Goal: Task Accomplishment & Management: Use online tool/utility

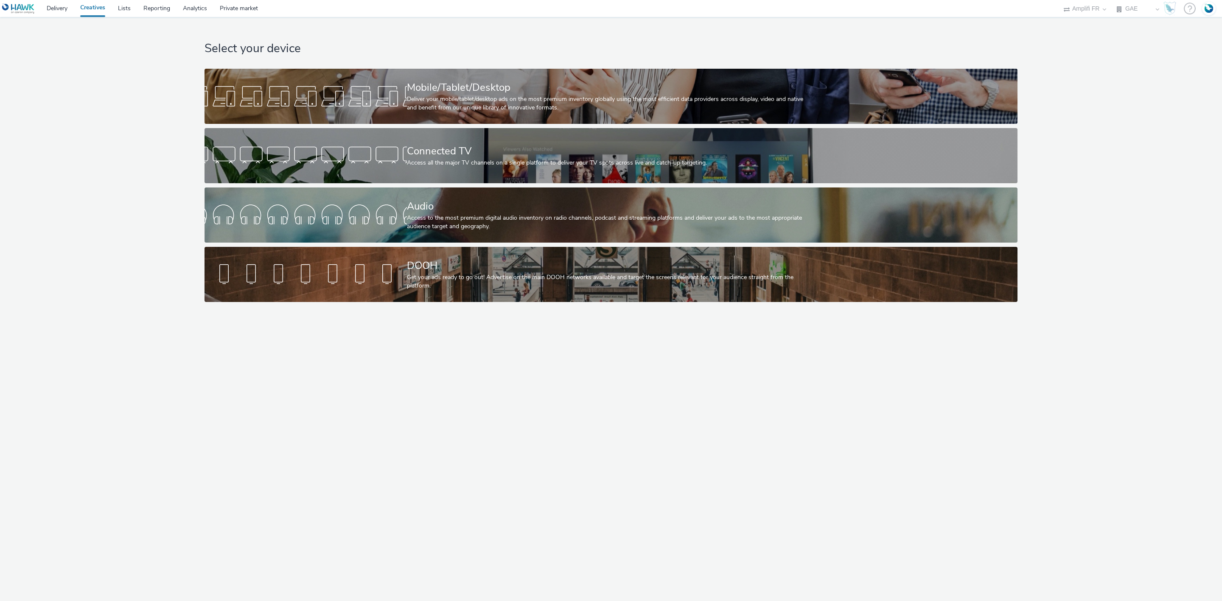
select select "a481bd8c-4acc-4c4f-8598-4e6659adaf07"
select select "f4db3760-27fe-4d14-9c44-df0c95b595a4"
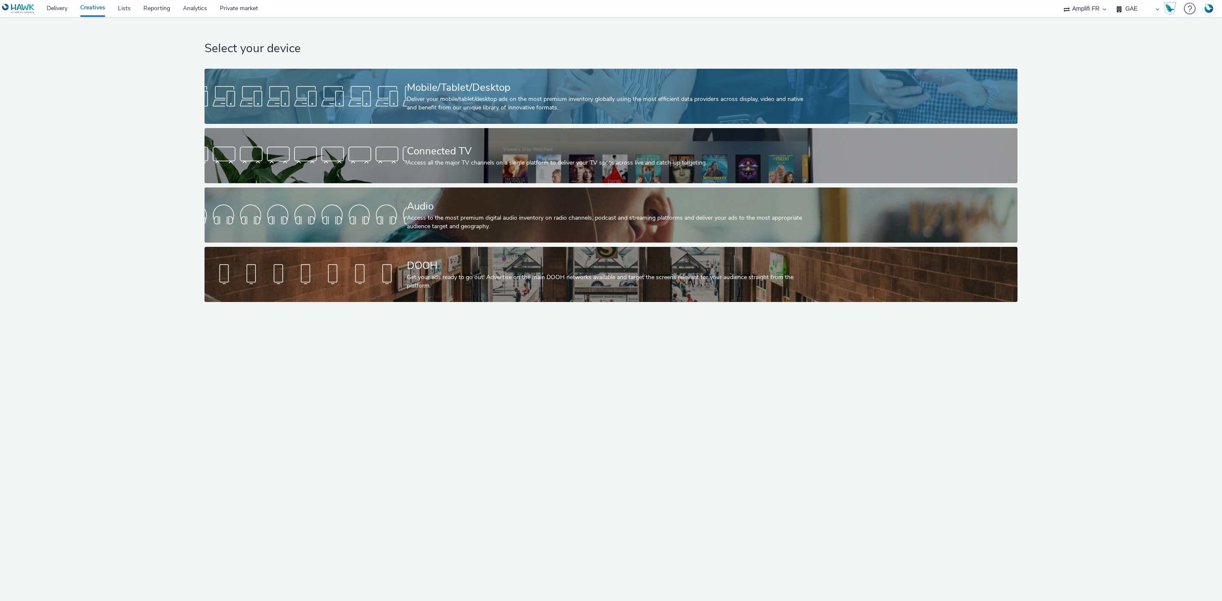
click at [554, 100] on div "Deliver your mobile/tablet/desktop ads on the most premium inventory globally u…" at bounding box center [609, 103] width 405 height 17
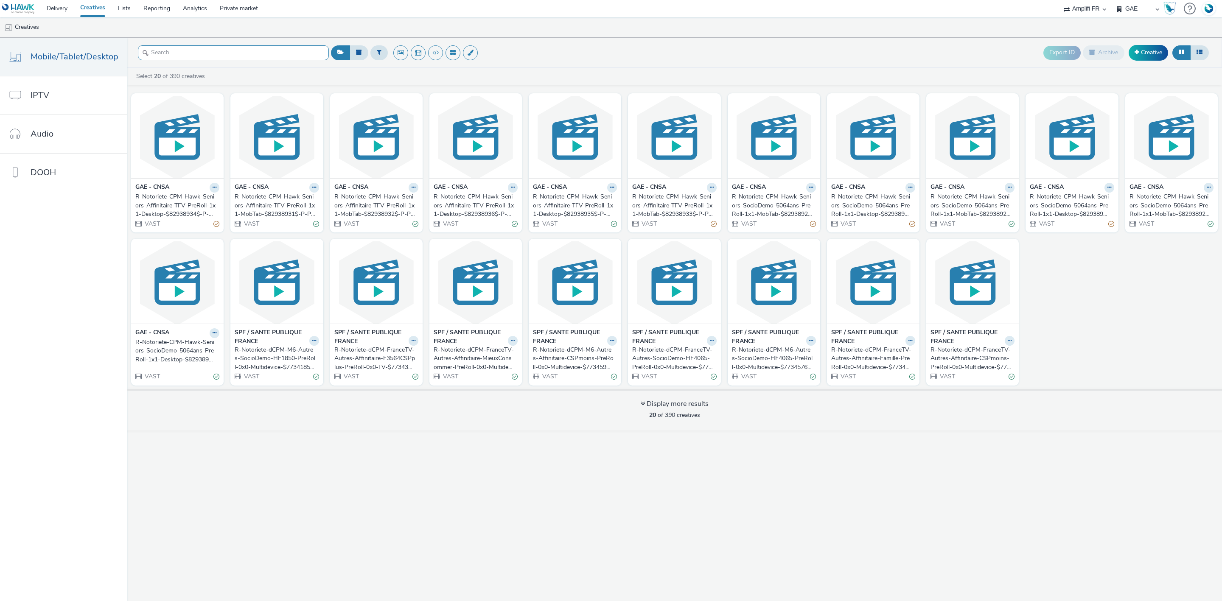
click at [190, 50] on input "text" at bounding box center [233, 52] width 191 height 15
paste input "R-Notoriete-CPM-Hawk-Seniors-SocioDemo-5064ans-PreRoll-1x1-Desktop-$82938928$-P…"
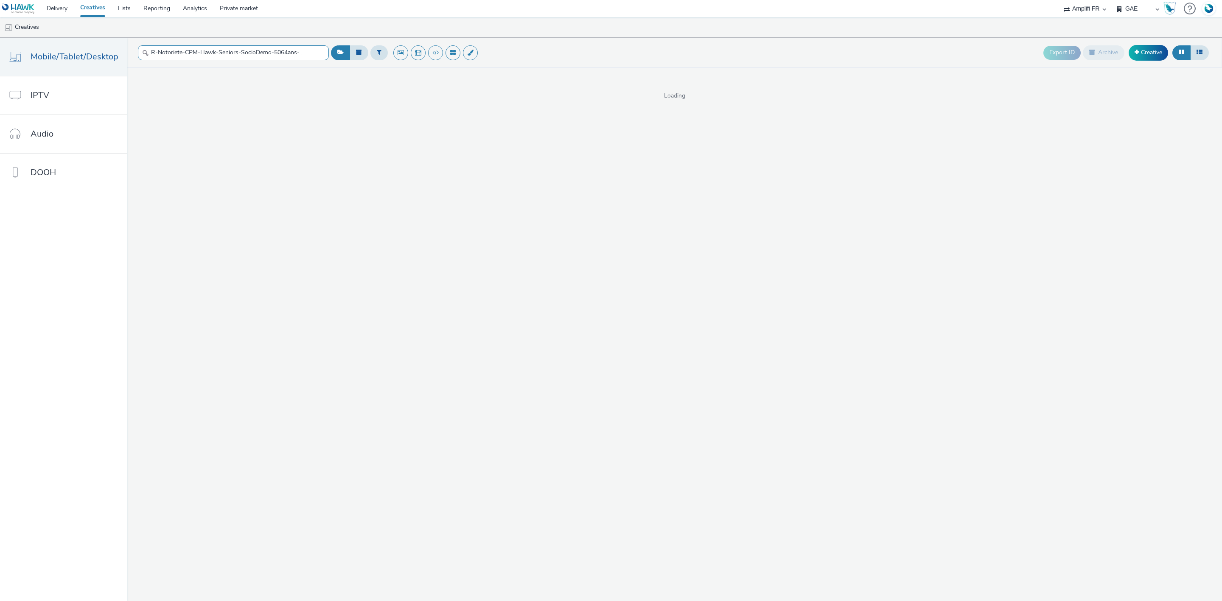
scroll to position [0, 164]
type input "R-Notoriete-CPM-Hawk-Seniors-SocioDemo-5064ans-PreRoll-1x1-Desktop-$82938928$-P…"
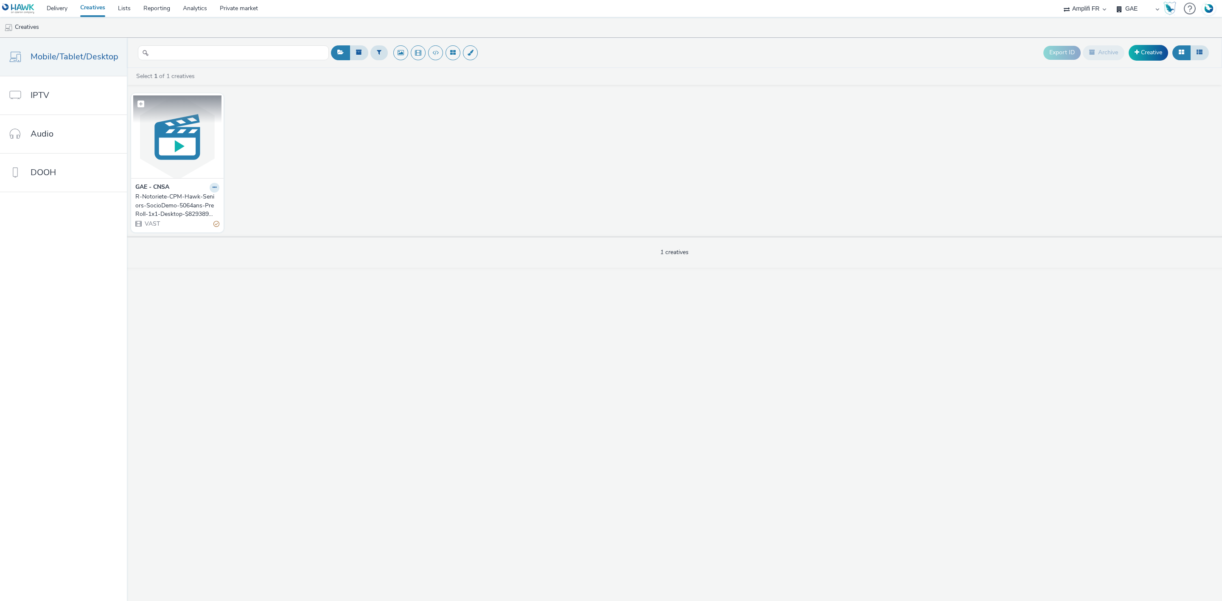
click at [172, 126] on img at bounding box center [177, 136] width 88 height 83
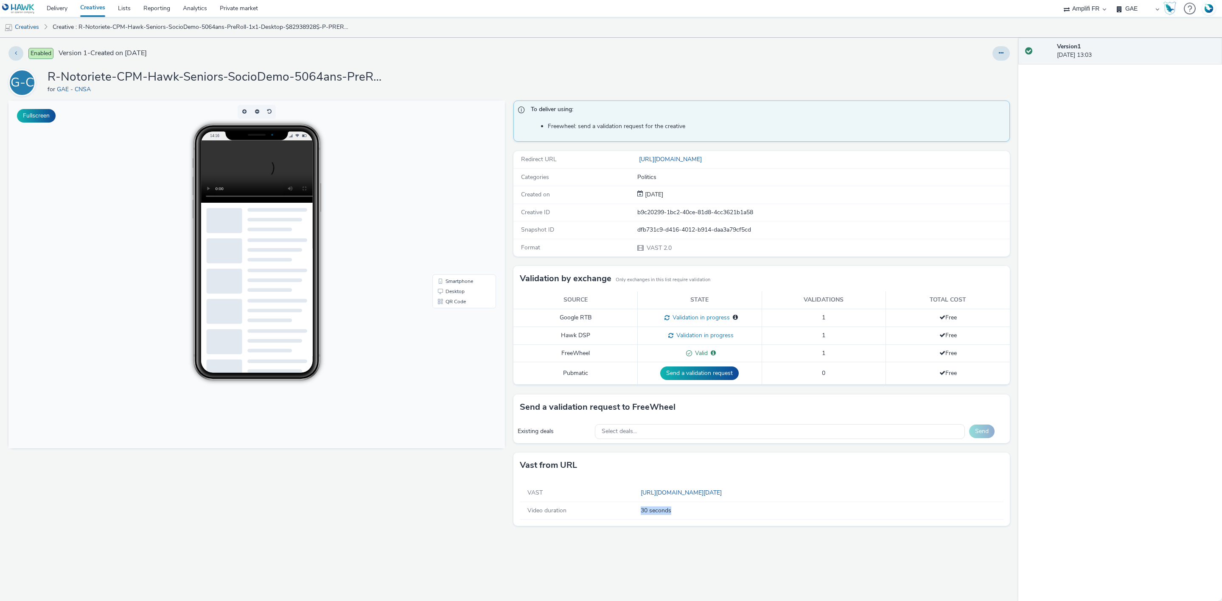
drag, startPoint x: 678, startPoint y: 513, endPoint x: 622, endPoint y: 506, distance: 56.4
click at [622, 506] on div "Video duration 30 seconds" at bounding box center [762, 510] width 484 height 17
click at [727, 546] on div "To deliver using: Freewheel: send a validation request for the creative Redirec…" at bounding box center [759, 351] width 501 height 501
click at [725, 497] on link "https://videos-pub.ftv-publicite.fr/media/creations/12990/51165/dan_cnsa_mod-3-…" at bounding box center [683, 493] width 84 height 8
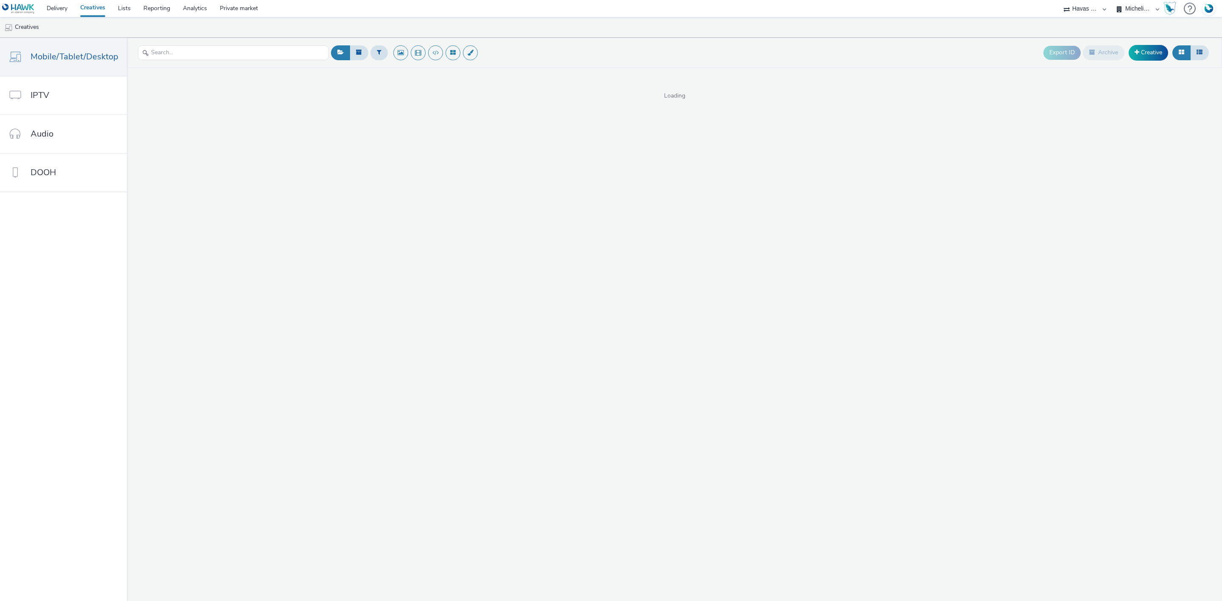
select select "43747a01-9d8e-4dea-a0e4-a98d33cfba61"
select select "5124110c-5ad7-400f-8241-e8aa575c652d"
select select "43747a01-9d8e-4dea-a0e4-a98d33cfba61"
select select "a481bd8c-4acc-4c4f-8598-4e6659adaf07"
select select "f4db3760-27fe-4d14-9c44-df0c95b595a4"
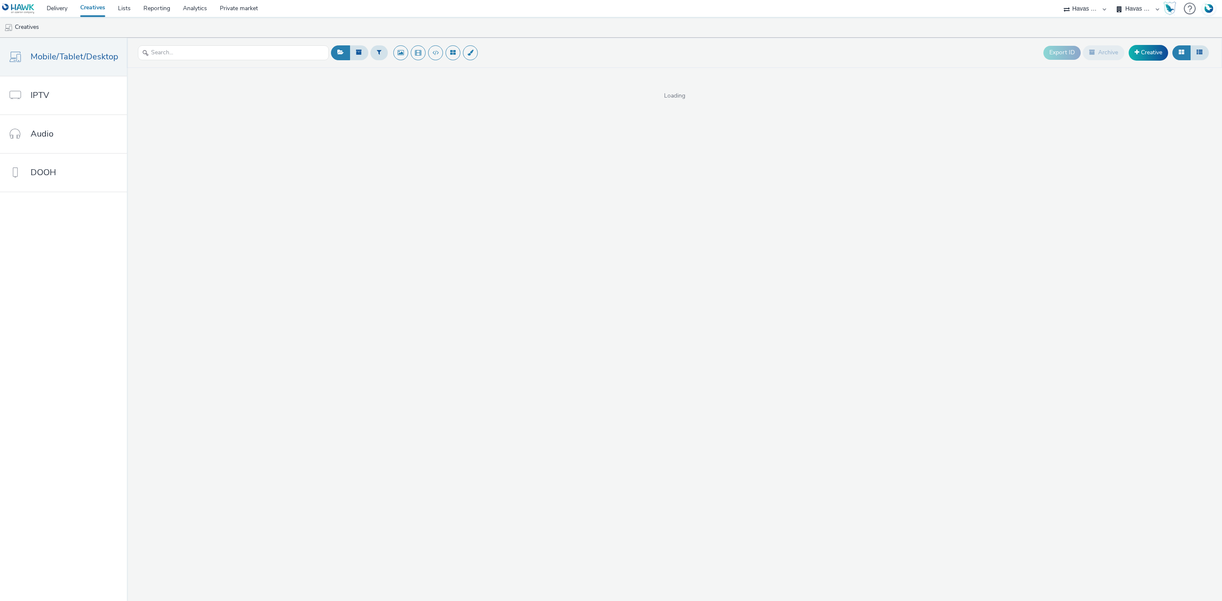
select select "43747a01-9d8e-4dea-a0e4-a98d33cfba61"
select select "a481bd8c-4acc-4c4f-8598-4e6659adaf07"
select select "f4db3760-27fe-4d14-9c44-df0c95b595a4"
select select "11a7df10-284f-415c-b52a-427acf4c31ae"
select select "75a9a1c6-4a3b-42a3-8a2e-a6fed47b6934"
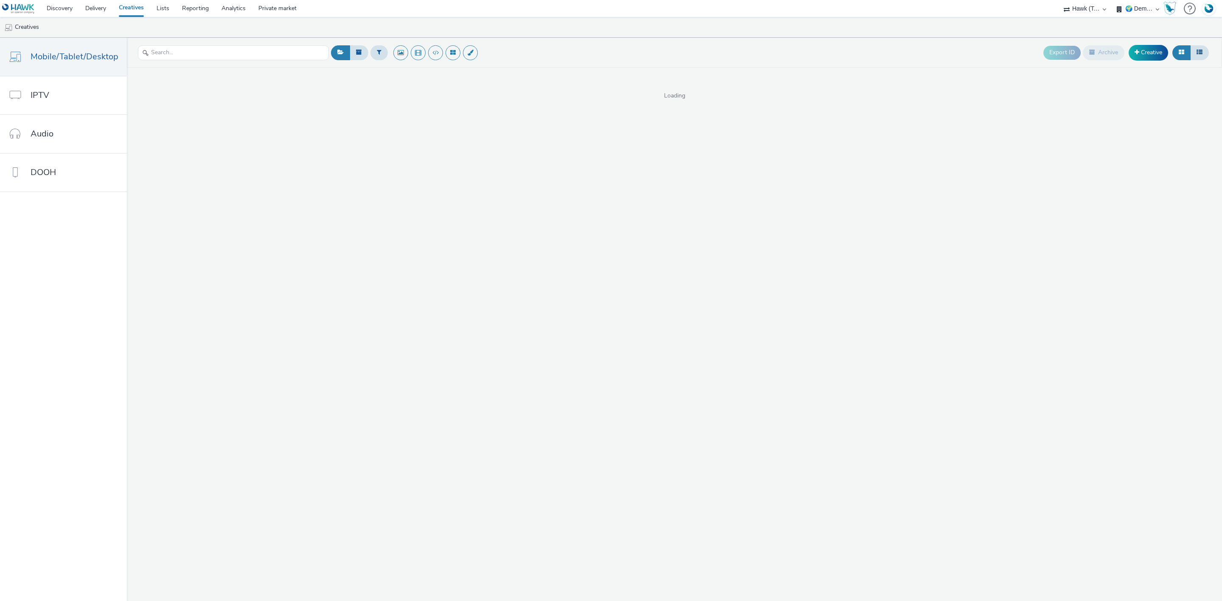
select select "2fc77e36-bb93-4aa3-9dff-dcb08e02eac6"
select select "633458d8-165b-4764-9f55-7760eda36fe8"
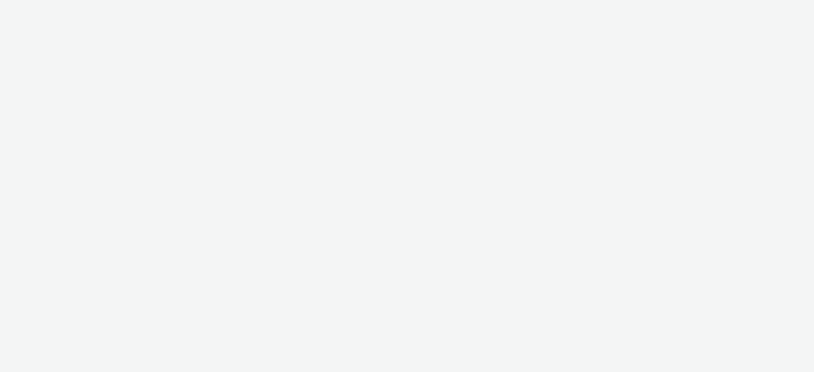
select select "2fc77e36-bb93-4aa3-9dff-dcb08e02eac6"
select select "633458d8-165b-4764-9f55-7760eda36fe8"
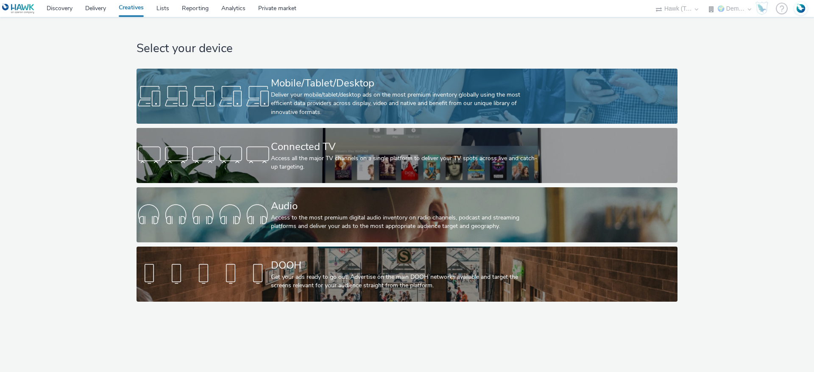
click at [304, 96] on div "Deliver your mobile/tablet/desktop ads on the most premium inventory globally u…" at bounding box center [405, 104] width 269 height 26
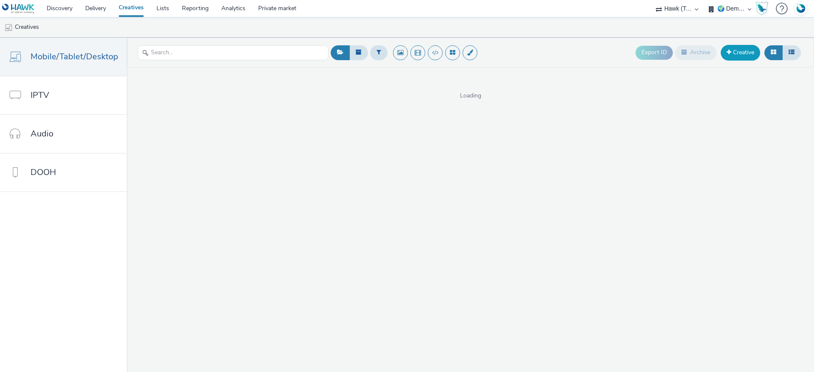
click at [733, 53] on link "Creative" at bounding box center [740, 52] width 39 height 15
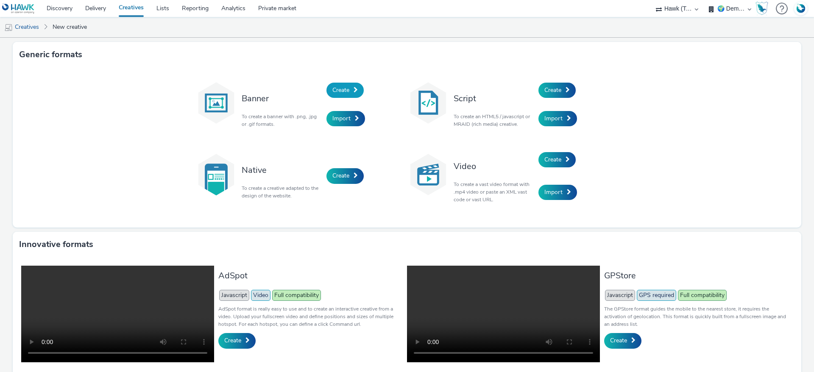
click at [357, 92] on link "Create" at bounding box center [345, 90] width 37 height 15
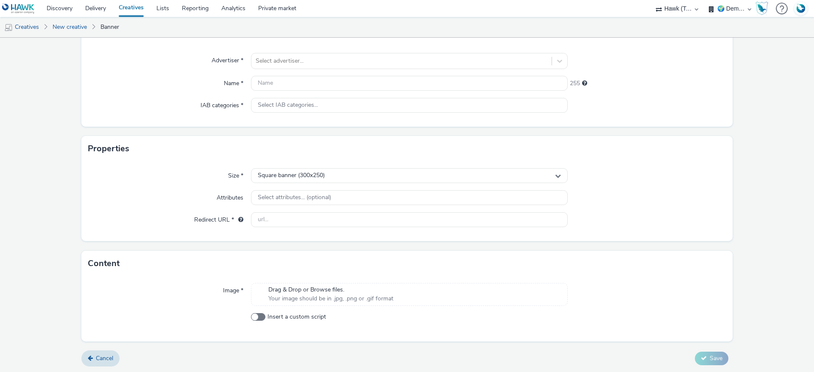
scroll to position [70, 0]
click at [112, 358] on span "Cancel" at bounding box center [104, 358] width 17 height 8
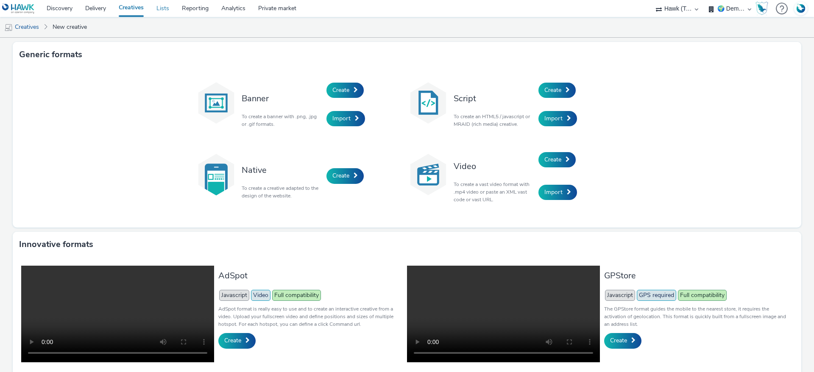
click at [167, 6] on link "Lists" at bounding box center [162, 8] width 25 height 17
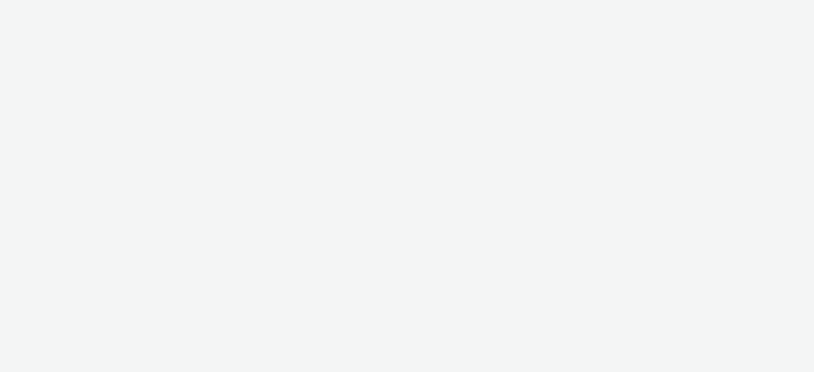
select select "2fc77e36-bb93-4aa3-9dff-dcb08e02eac6"
select select "633458d8-165b-4764-9f55-7760eda36fe8"
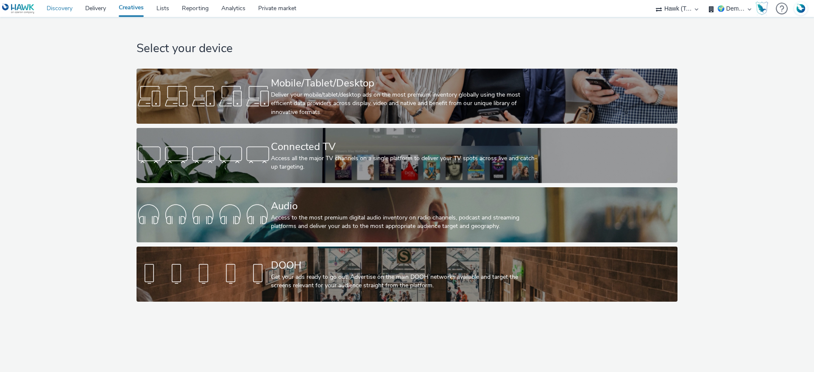
click at [61, 8] on link "Discovery" at bounding box center [59, 8] width 39 height 17
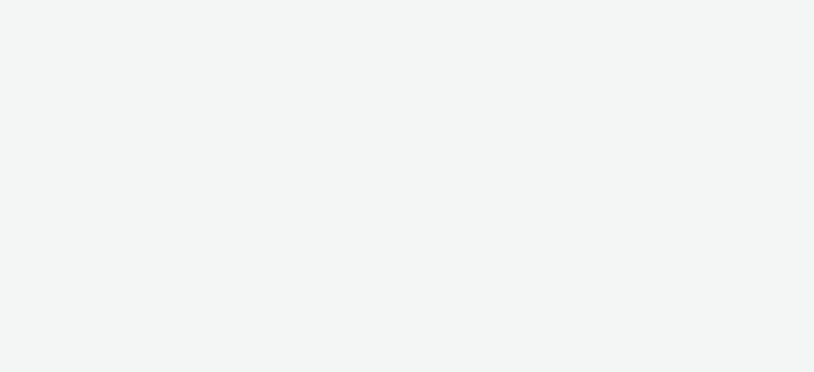
select select "2fc77e36-bb93-4aa3-9dff-dcb08e02eac6"
select select "633458d8-165b-4764-9f55-7760eda36fe8"
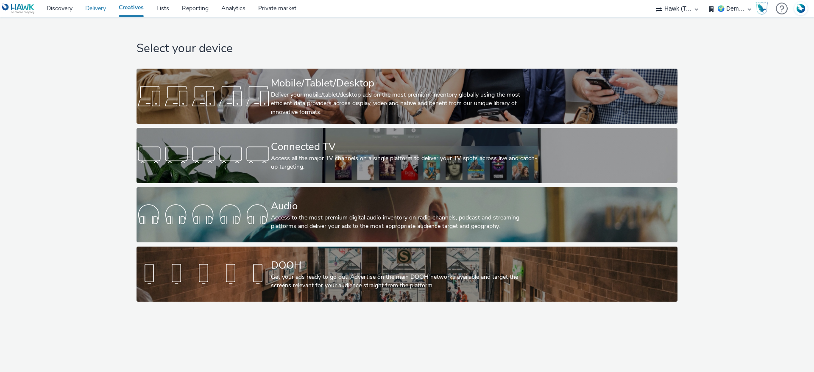
click at [93, 8] on link "Delivery" at bounding box center [96, 8] width 34 height 17
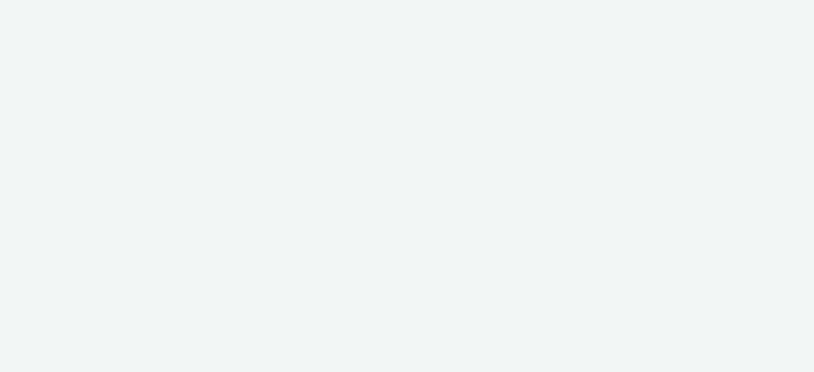
select select "2fc77e36-bb93-4aa3-9dff-dcb08e02eac6"
select select "633458d8-165b-4764-9f55-7760eda36fe8"
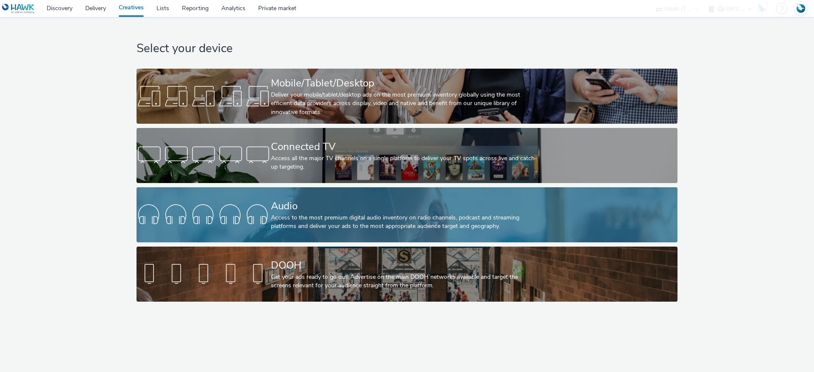
click at [298, 219] on div "Access to the most premium digital audio inventory on radio channels, podcast a…" at bounding box center [405, 222] width 269 height 17
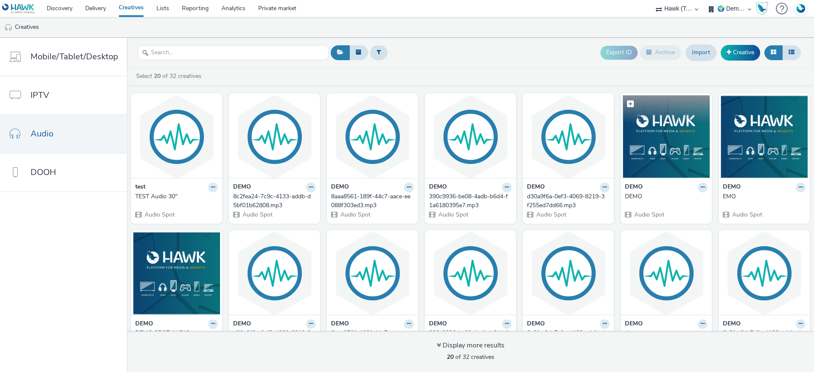
click at [676, 133] on img at bounding box center [666, 136] width 87 height 83
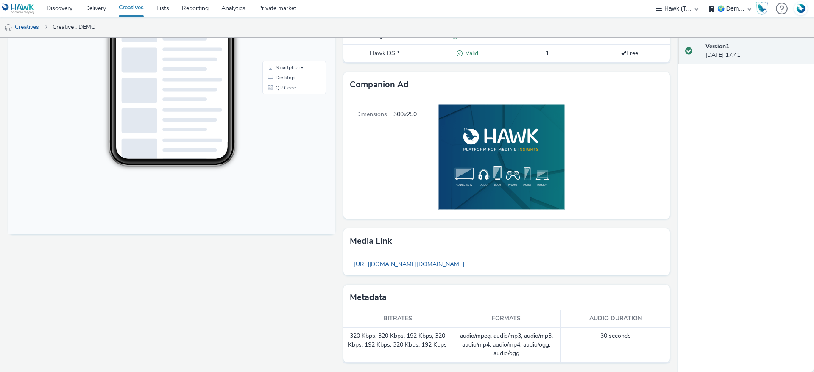
click at [469, 262] on link "[URL][DOMAIN_NAME][DOMAIN_NAME]" at bounding box center [409, 264] width 119 height 17
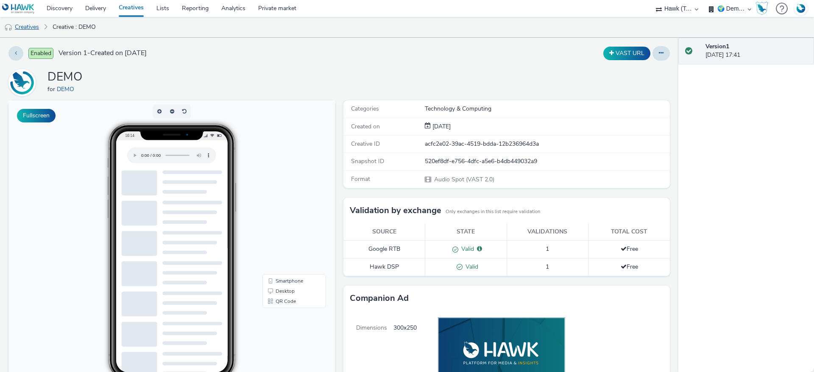
click at [34, 26] on link "Creatives" at bounding box center [21, 27] width 43 height 20
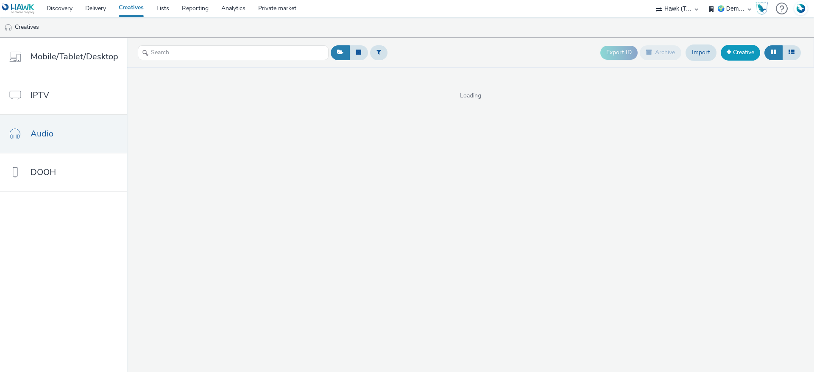
click at [745, 53] on link "Creative" at bounding box center [740, 52] width 39 height 15
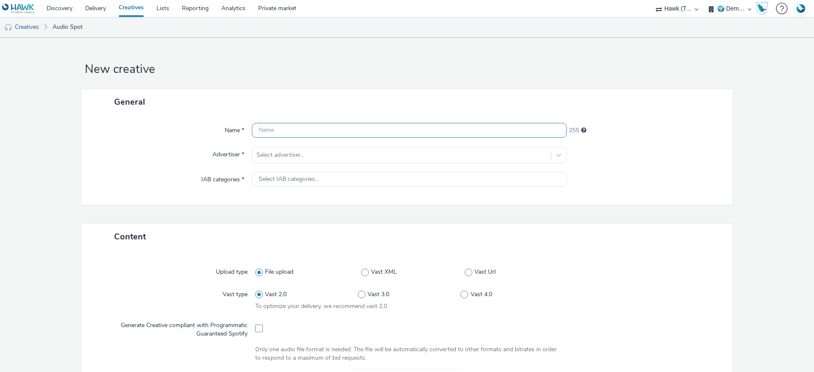
click at [294, 129] on input "text" at bounding box center [409, 130] width 315 height 15
type input "Cré"
type input "a"
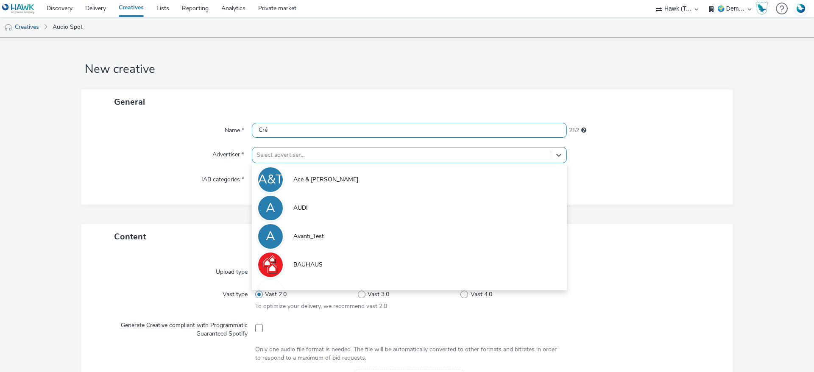
click at [295, 129] on input "Cré" at bounding box center [409, 130] width 315 height 15
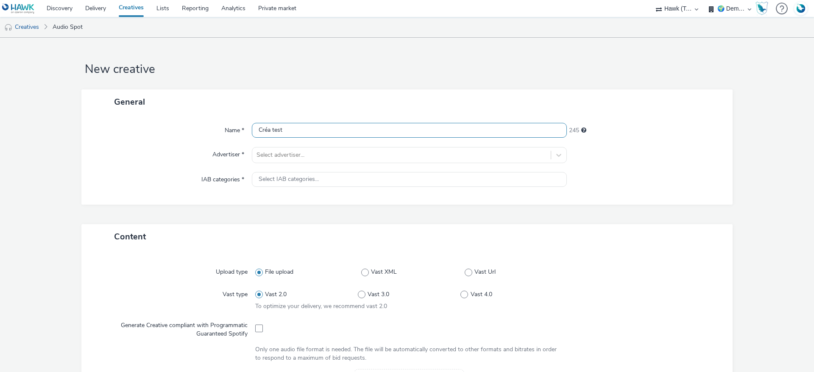
click at [315, 130] on input "Créa test" at bounding box center [409, 130] width 315 height 15
type input "Créa test 22/09"
click at [312, 157] on div at bounding box center [402, 155] width 290 height 10
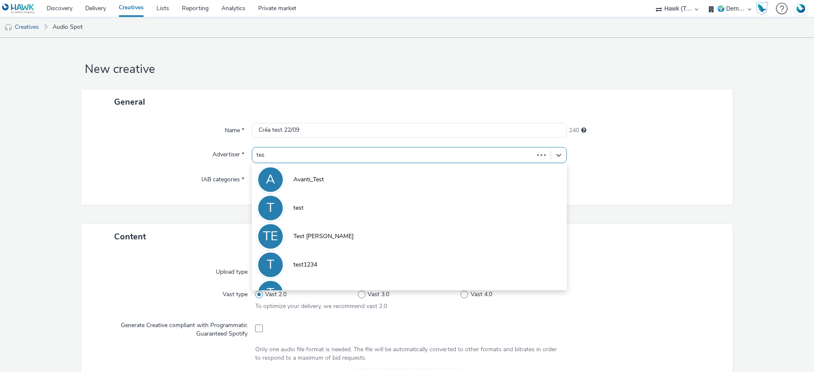
type input "test"
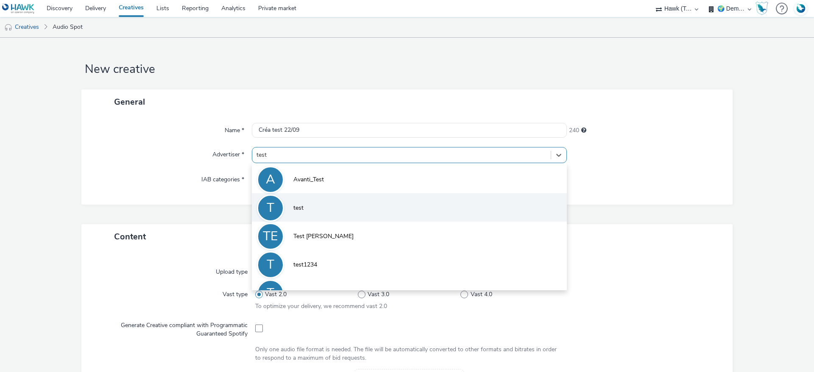
click at [328, 204] on li "T test" at bounding box center [409, 207] width 315 height 28
type input "[URL][DOMAIN_NAME]"
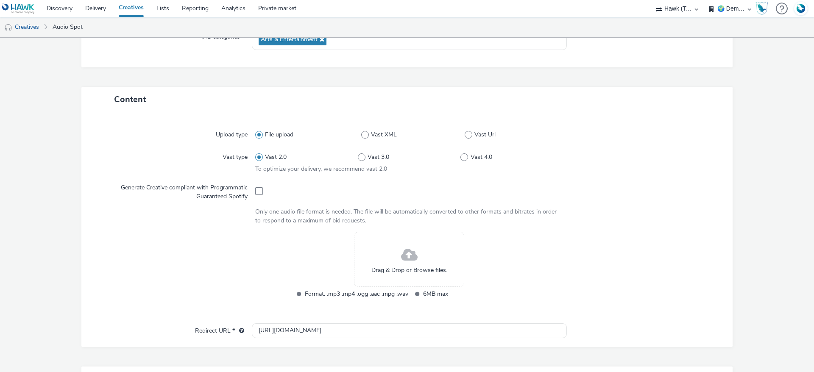
scroll to position [191, 0]
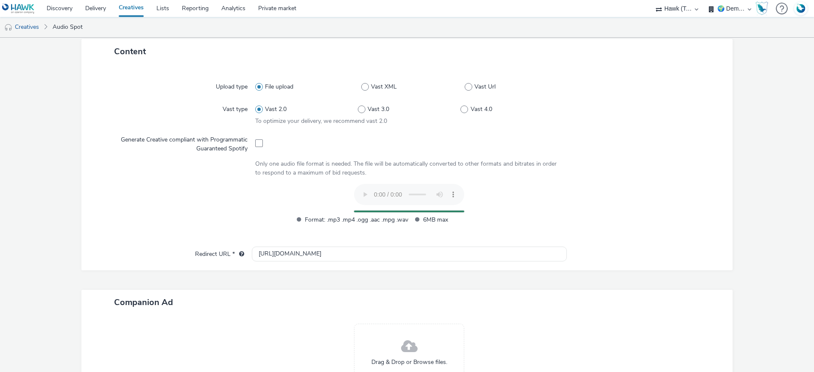
click at [203, 184] on div at bounding box center [176, 208] width 159 height 49
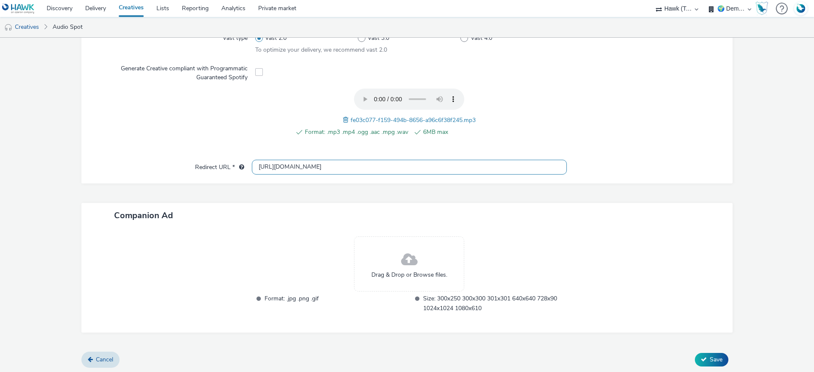
scroll to position [263, 0]
drag, startPoint x: 366, startPoint y: 163, endPoint x: 255, endPoint y: 157, distance: 111.7
click at [255, 157] on div "Upload type File upload Vast XML Vast Url Vast type Vast 2.0 Vast 3.0 Vast 4.0 …" at bounding box center [407, 87] width 652 height 191
click at [196, 176] on div "Upload type File upload Vast XML Vast Url Vast type Vast 2.0 Vast 3.0 Vast 4.0 …" at bounding box center [407, 87] width 652 height 191
drag, startPoint x: 179, startPoint y: 213, endPoint x: 114, endPoint y: 211, distance: 65.4
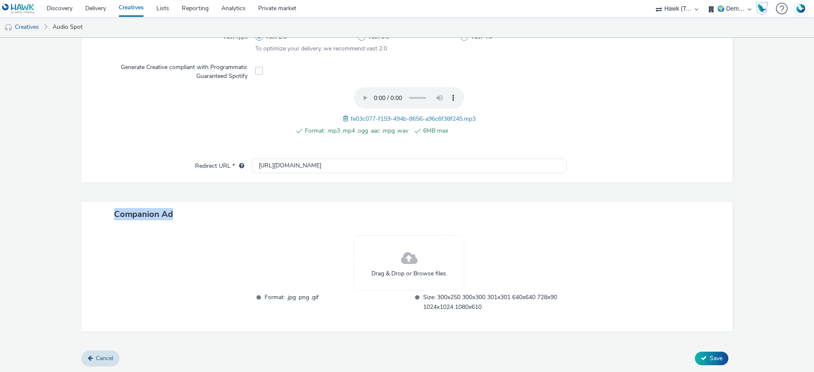
click at [114, 211] on div "Companion Ad" at bounding box center [407, 214] width 652 height 25
click at [279, 215] on div "Companion Ad" at bounding box center [407, 214] width 652 height 25
click at [710, 358] on span "Save" at bounding box center [716, 359] width 13 height 8
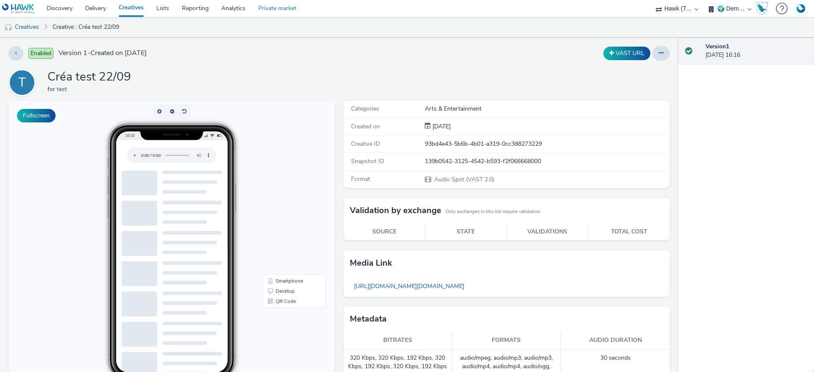
click at [283, 6] on link "Private market" at bounding box center [277, 8] width 51 height 17
